Goal: Task Accomplishment & Management: Manage account settings

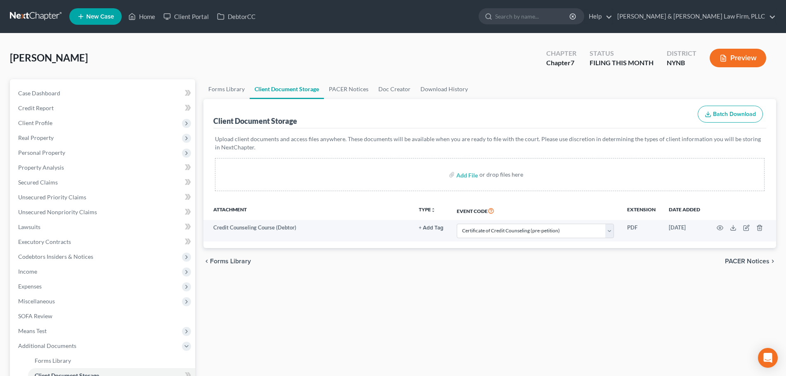
select select "1"
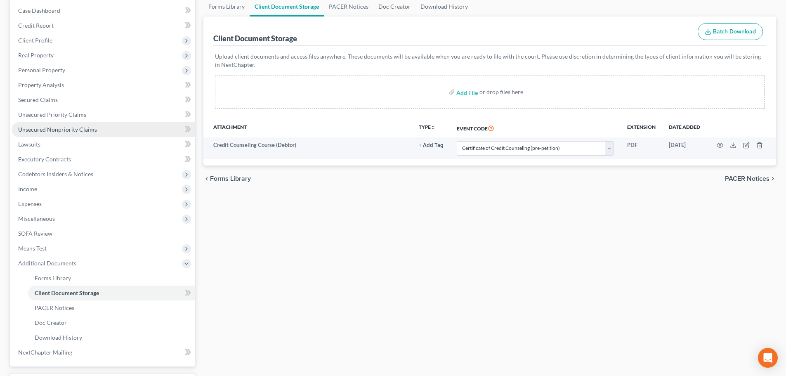
click at [47, 128] on span "Unsecured Nonpriority Claims" at bounding box center [57, 129] width 79 height 7
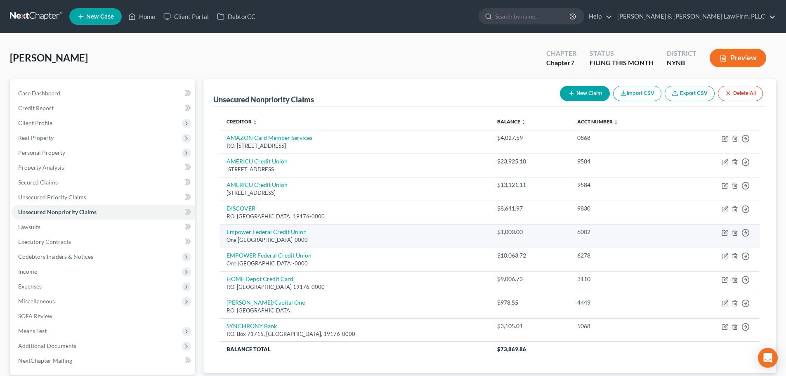
scroll to position [41, 0]
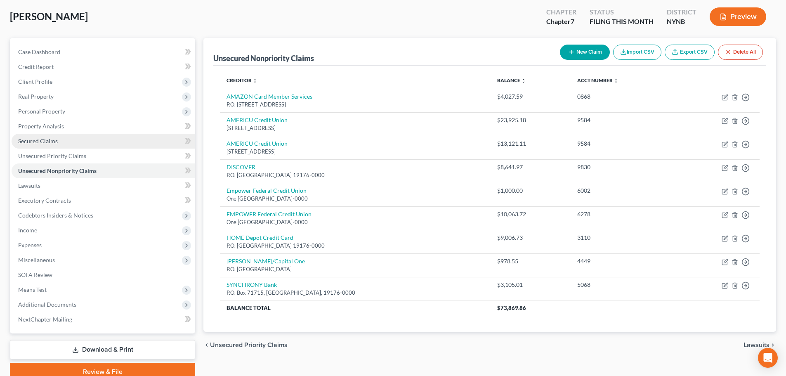
click at [62, 142] on link "Secured Claims" at bounding box center [104, 141] width 184 height 15
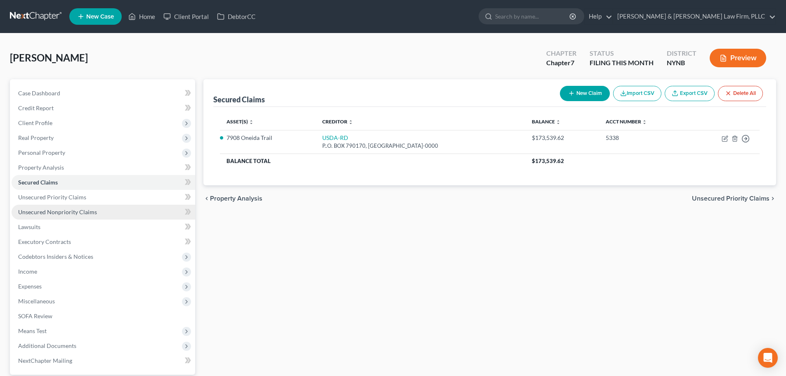
click at [62, 212] on span "Unsecured Nonpriority Claims" at bounding box center [57, 211] width 79 height 7
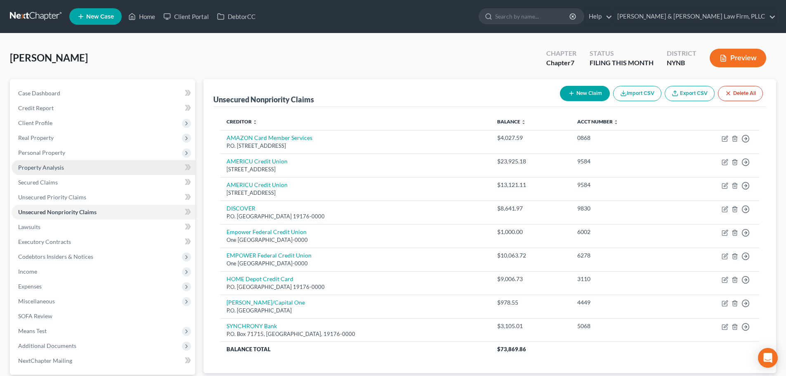
click at [51, 166] on span "Property Analysis" at bounding box center [41, 167] width 46 height 7
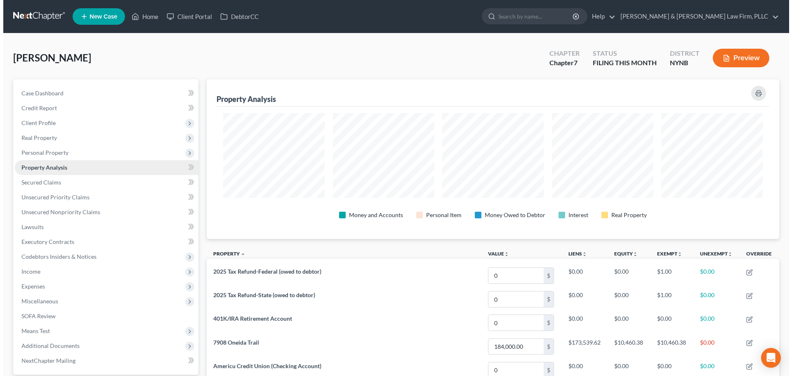
scroll to position [160, 572]
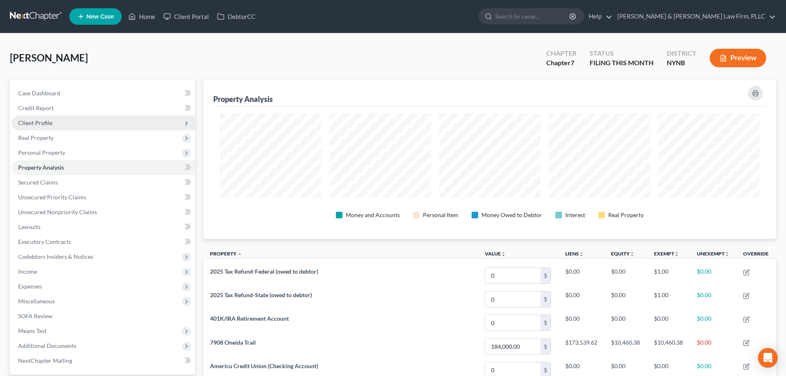
click at [49, 121] on span "Client Profile" at bounding box center [35, 122] width 34 height 7
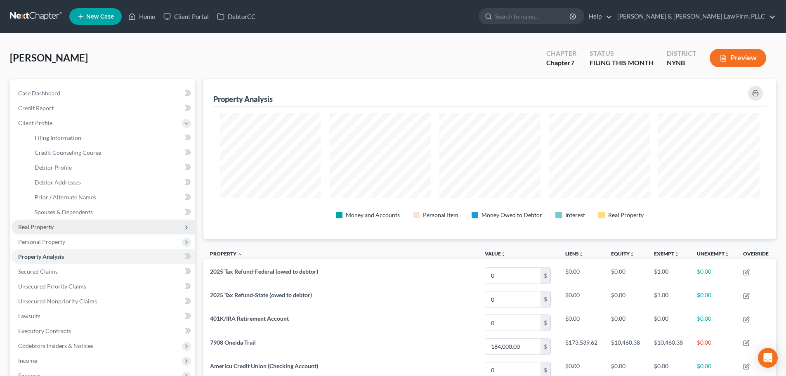
click at [43, 228] on span "Real Property" at bounding box center [35, 226] width 35 height 7
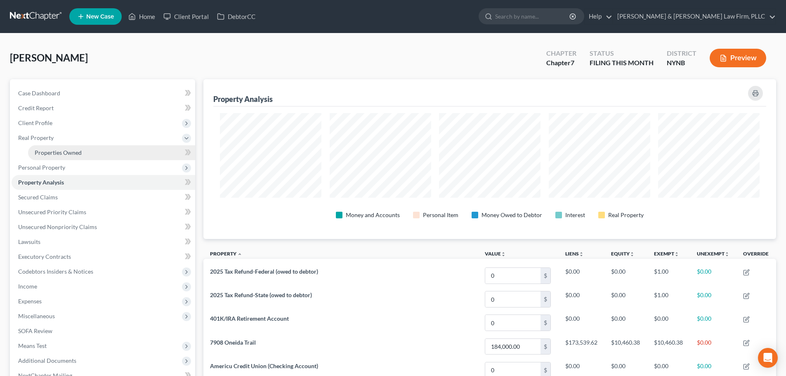
click at [63, 153] on span "Properties Owned" at bounding box center [58, 152] width 47 height 7
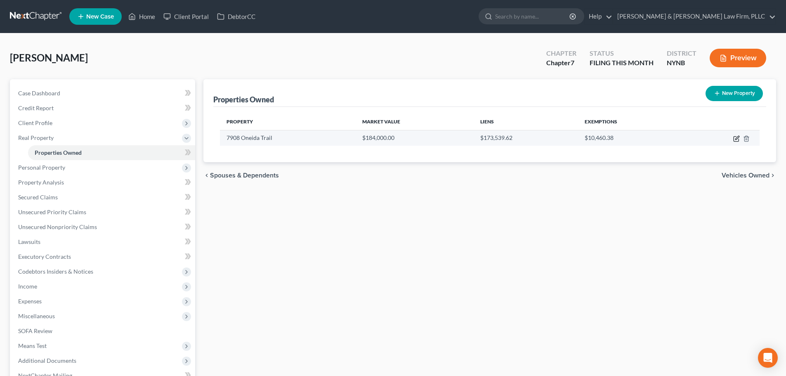
click at [735, 141] on icon "button" at bounding box center [736, 138] width 7 height 7
select select "35"
select select "33"
select select "0"
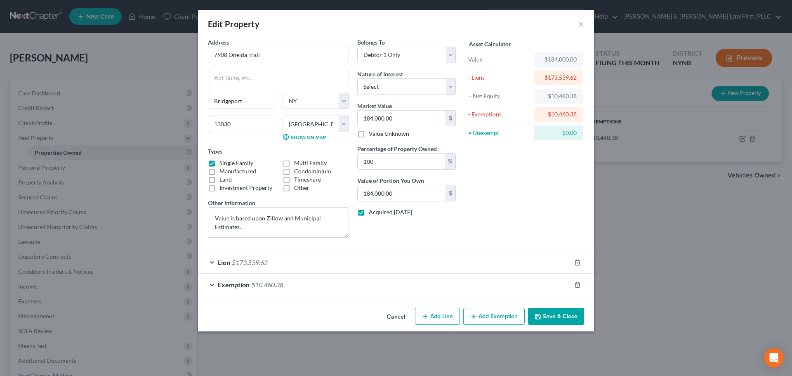
click at [235, 288] on span "Exemption" at bounding box center [234, 284] width 32 height 8
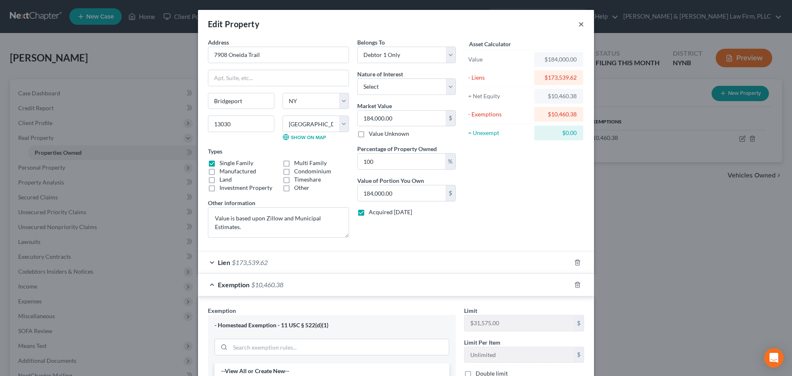
click at [578, 24] on button "×" at bounding box center [581, 24] width 6 height 10
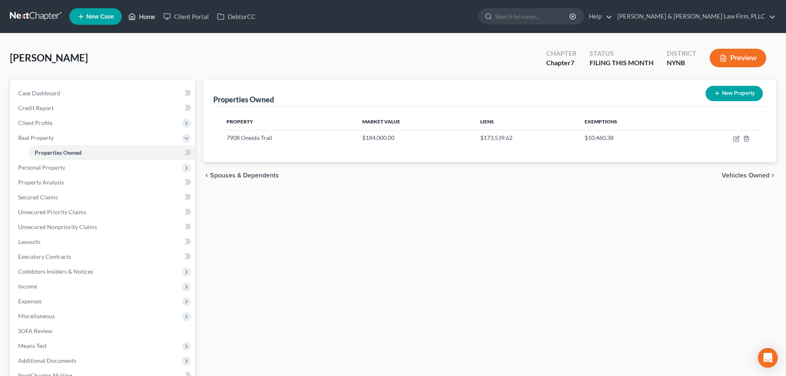
click at [144, 16] on link "Home" at bounding box center [141, 16] width 35 height 15
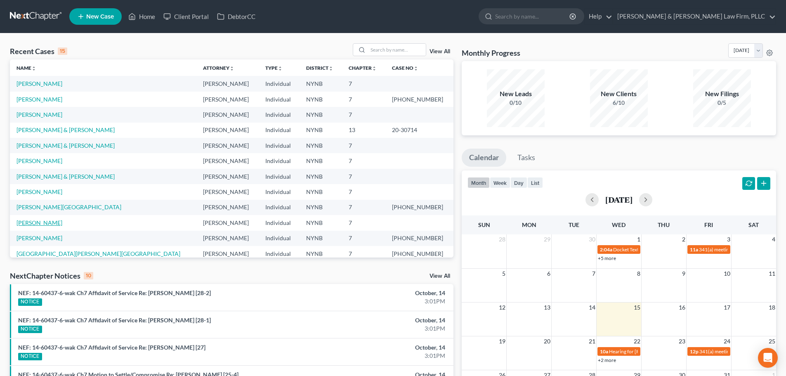
click at [31, 221] on link "[PERSON_NAME]" at bounding box center [39, 222] width 46 height 7
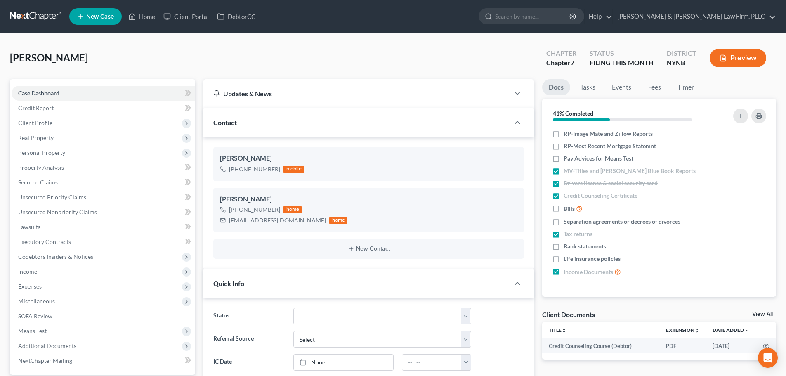
scroll to position [66, 0]
